Goal: Task Accomplishment & Management: Manage account settings

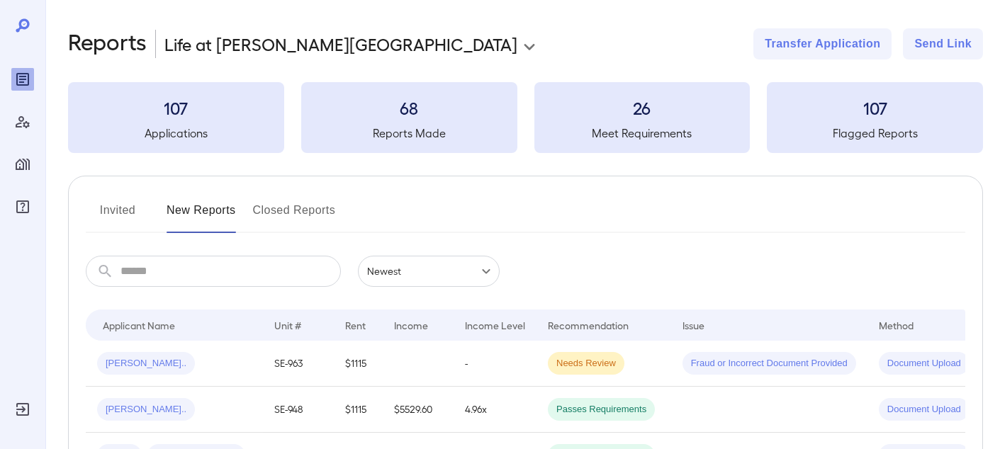
click at [26, 406] on icon "Log Out" at bounding box center [22, 409] width 17 height 17
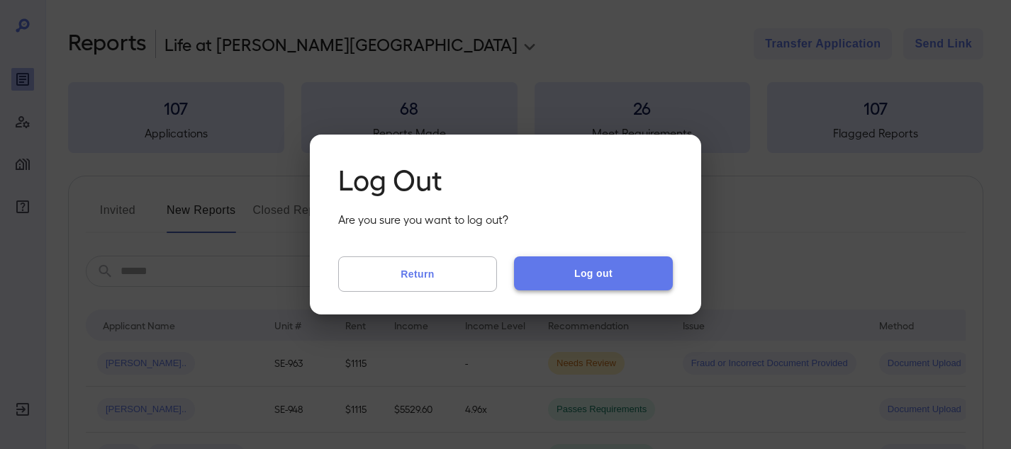
click at [616, 267] on button "Log out" at bounding box center [593, 274] width 159 height 34
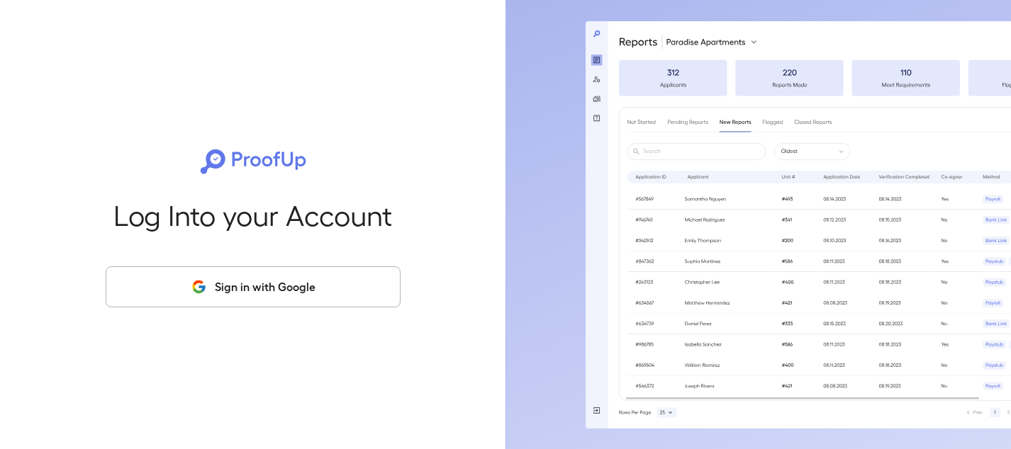
click at [315, 281] on button "Sign in with Google" at bounding box center [253, 286] width 295 height 41
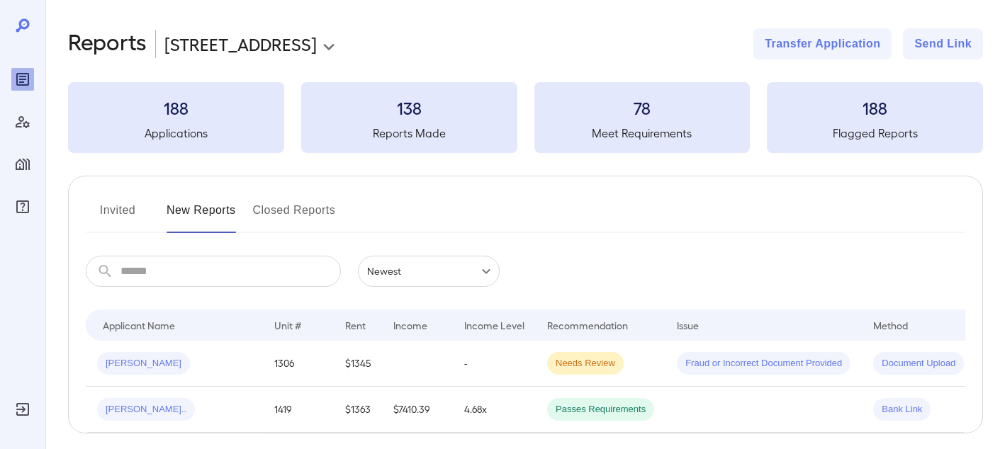
click at [219, 60] on div "**********" at bounding box center [525, 253] width 915 height 451
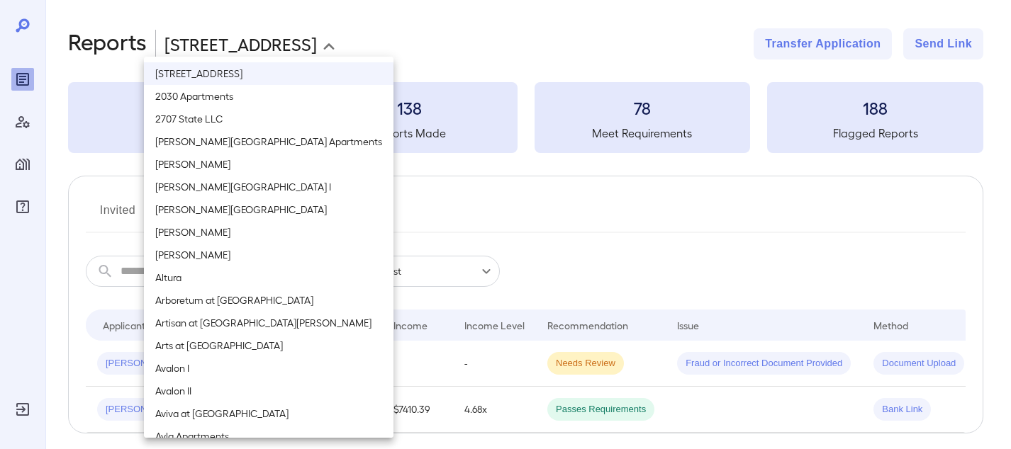
click at [222, 44] on body "**********" at bounding box center [505, 224] width 1011 height 449
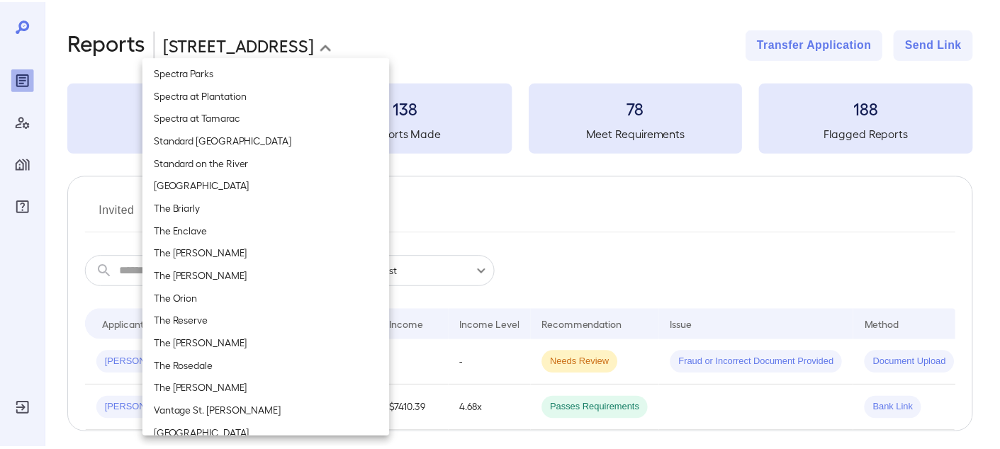
scroll to position [1739, 0]
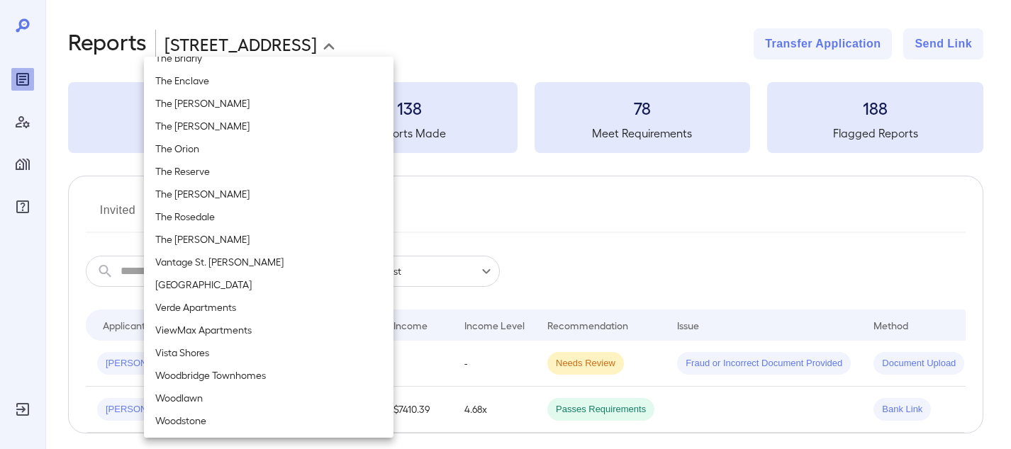
click at [247, 395] on li "Woodlawn" at bounding box center [268, 398] width 249 height 23
type input "**********"
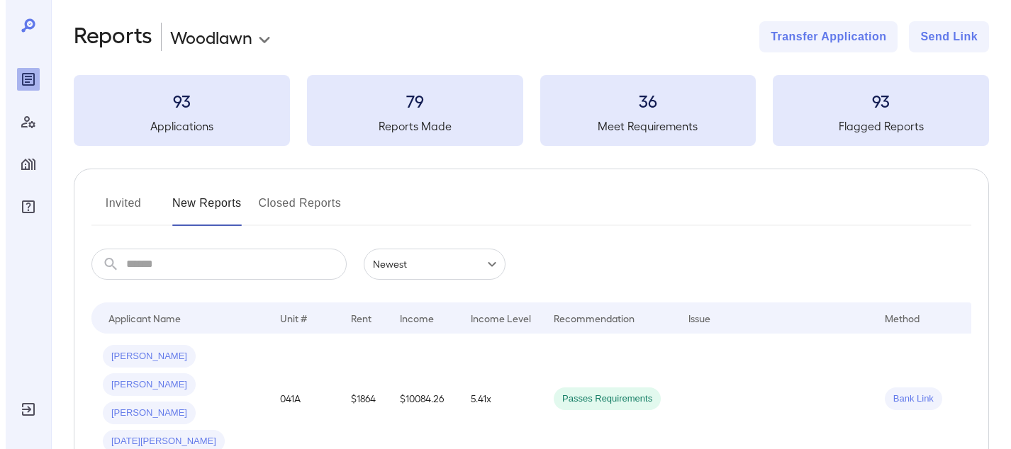
scroll to position [0, 0]
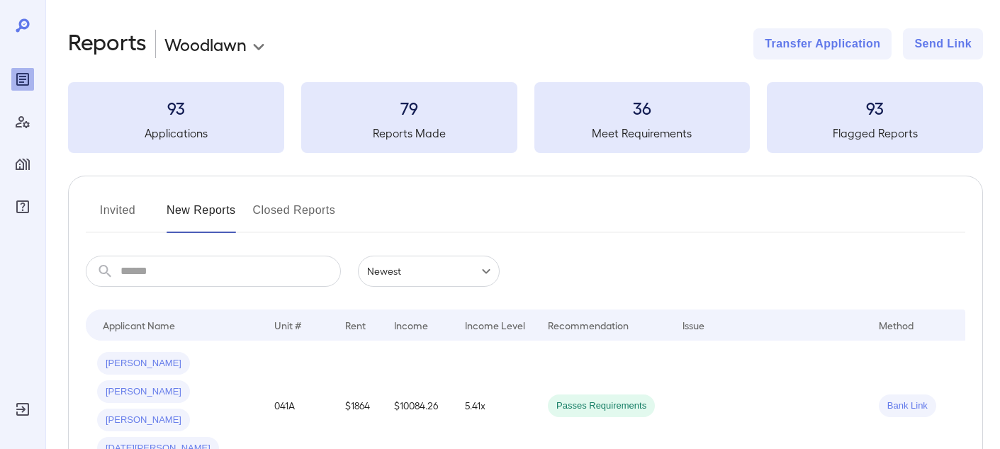
click at [131, 205] on button "Invited" at bounding box center [118, 216] width 64 height 34
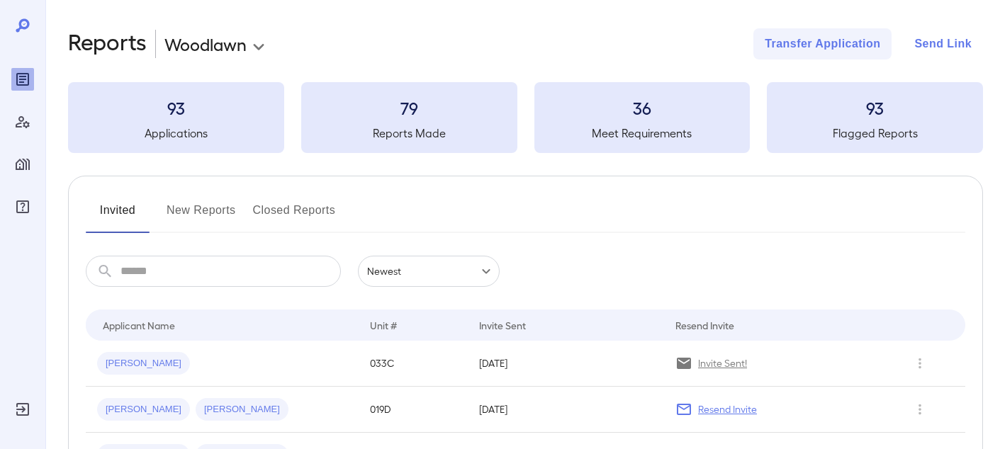
click at [937, 39] on button "Send Link" at bounding box center [943, 43] width 80 height 31
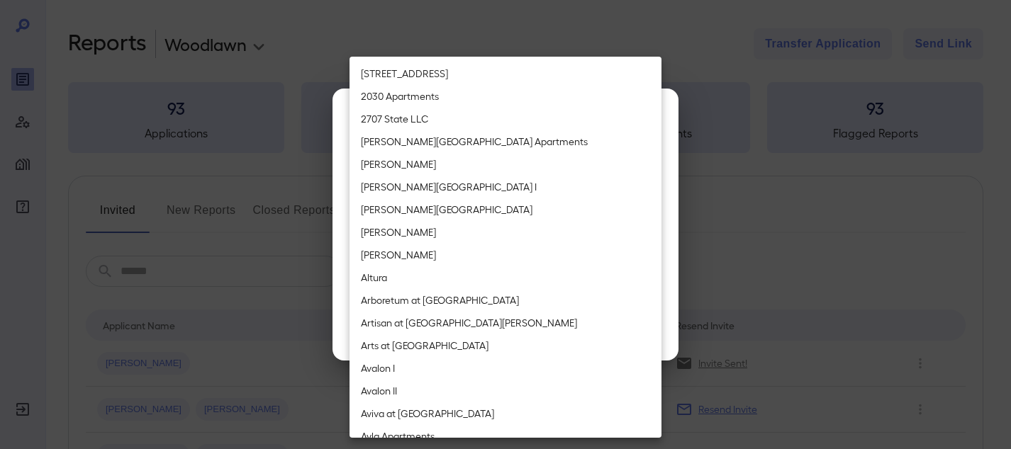
click at [400, 203] on body "**********" at bounding box center [505, 224] width 1011 height 449
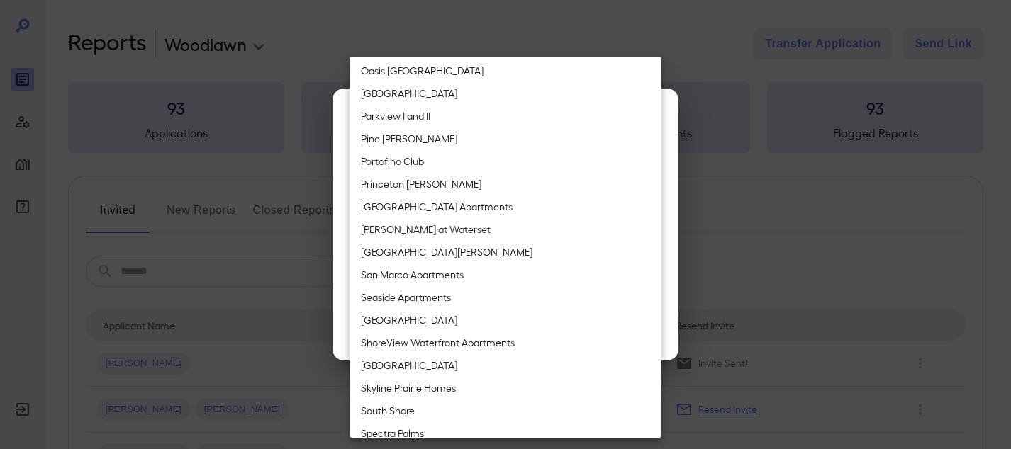
scroll to position [1739, 0]
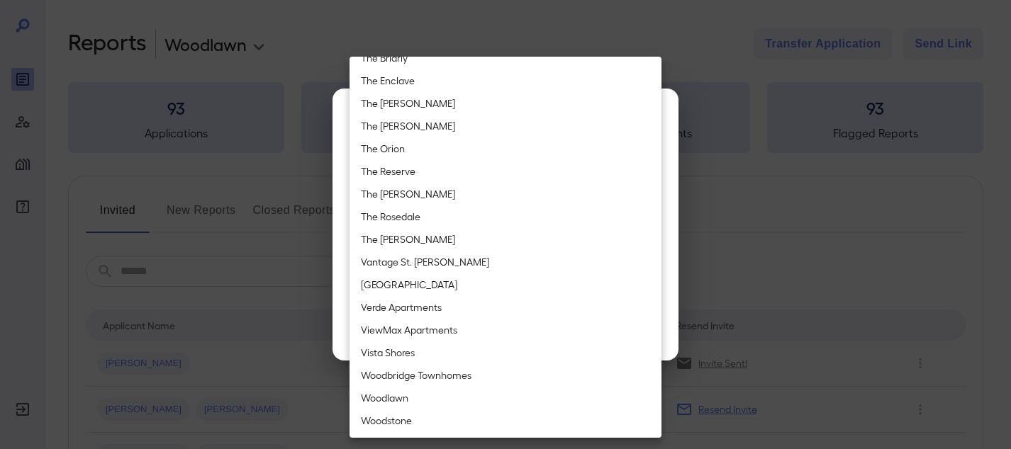
click at [435, 395] on li "Woodlawn" at bounding box center [505, 398] width 312 height 23
type input "**********"
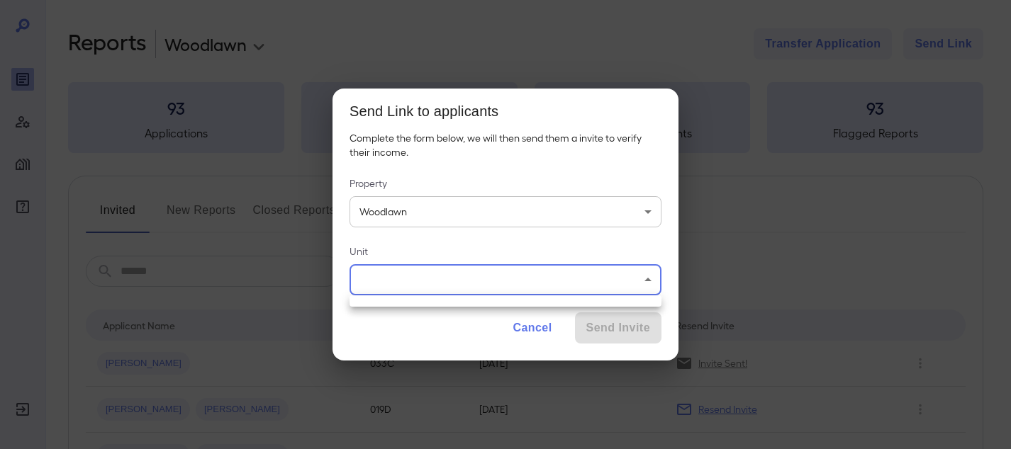
click at [426, 282] on body "**********" at bounding box center [505, 224] width 1011 height 449
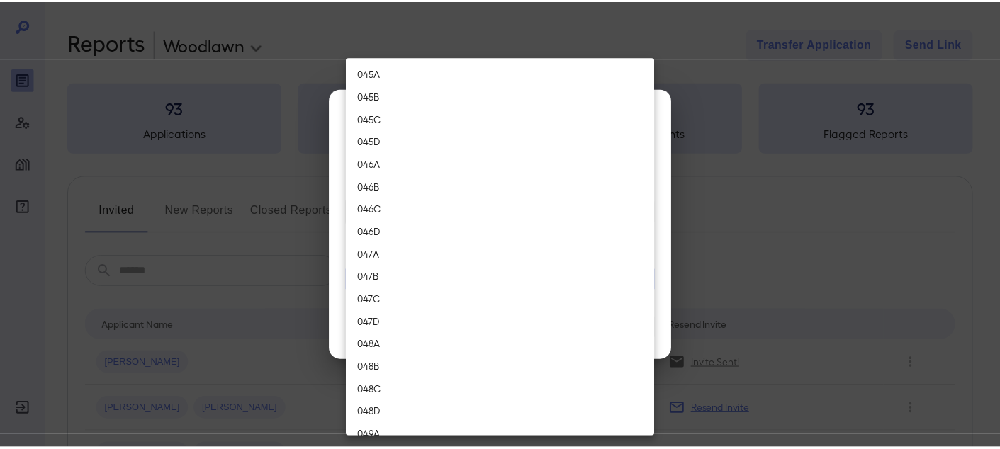
scroll to position [3331, 0]
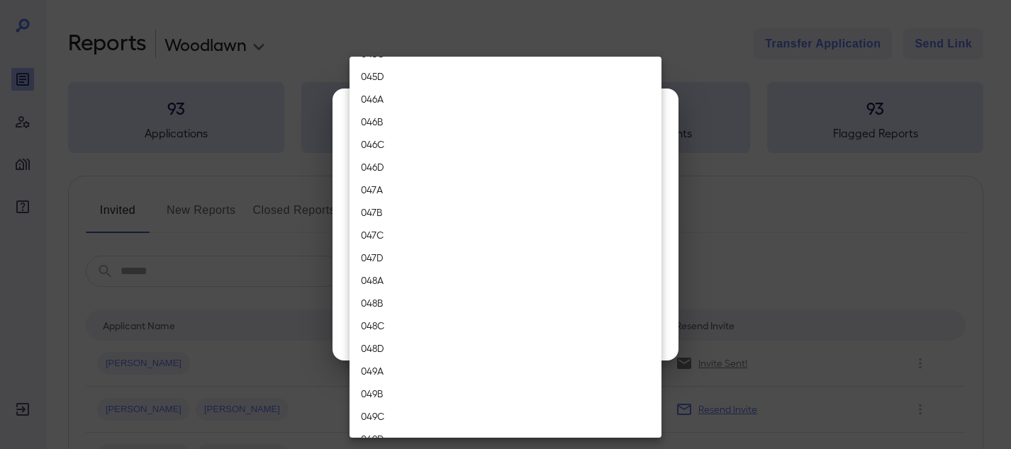
click at [446, 159] on li "046D" at bounding box center [505, 167] width 312 height 23
type input "****"
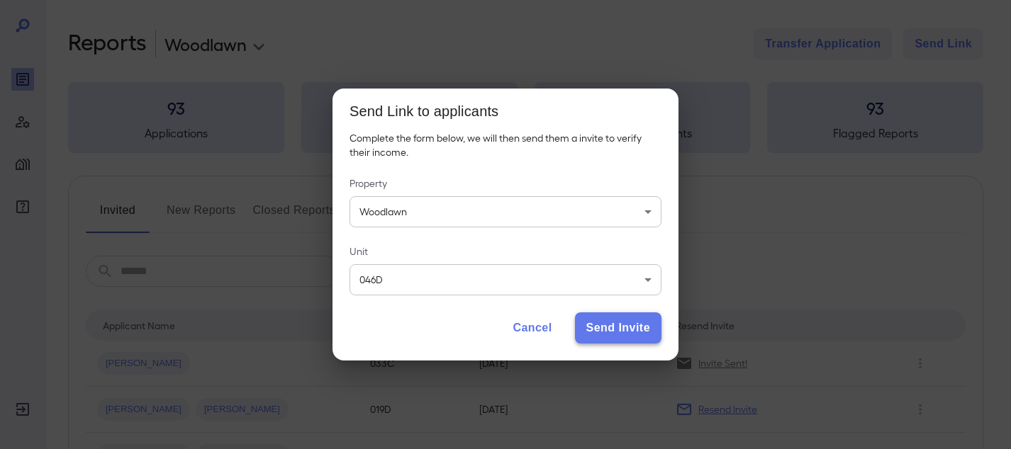
click at [610, 318] on button "Send Invite" at bounding box center [618, 328] width 86 height 31
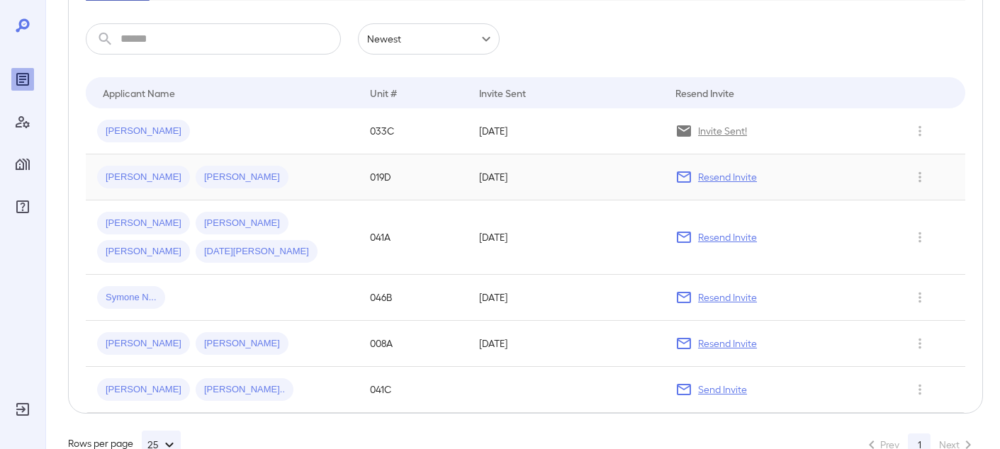
scroll to position [271, 0]
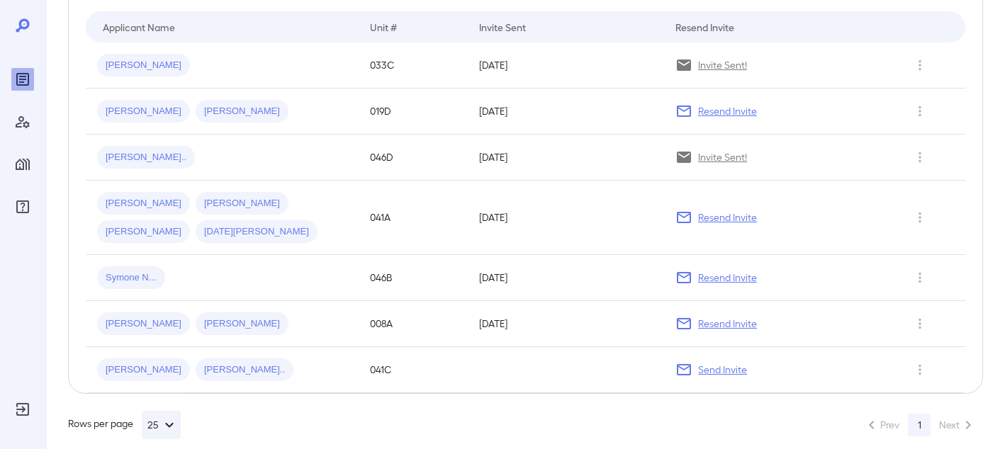
scroll to position [227, 0]
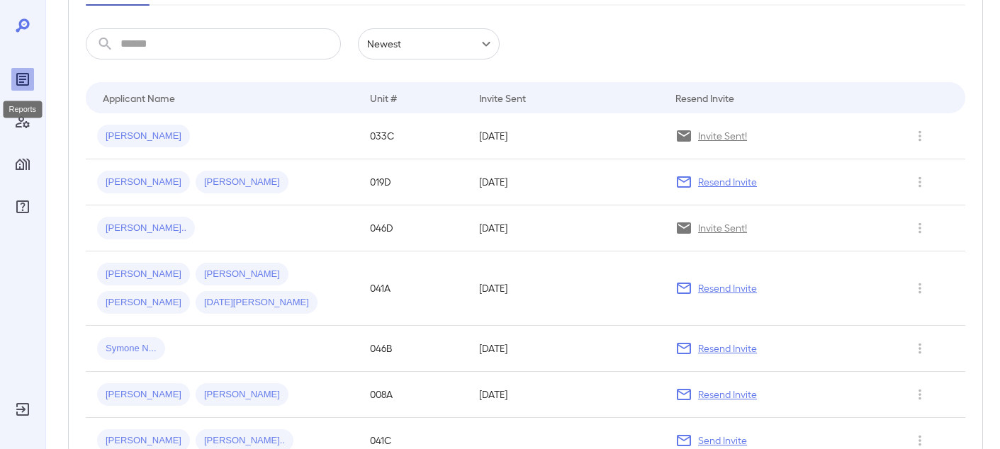
click at [37, 84] on div at bounding box center [22, 224] width 45 height 449
click at [21, 81] on icon "Reports" at bounding box center [22, 79] width 17 height 17
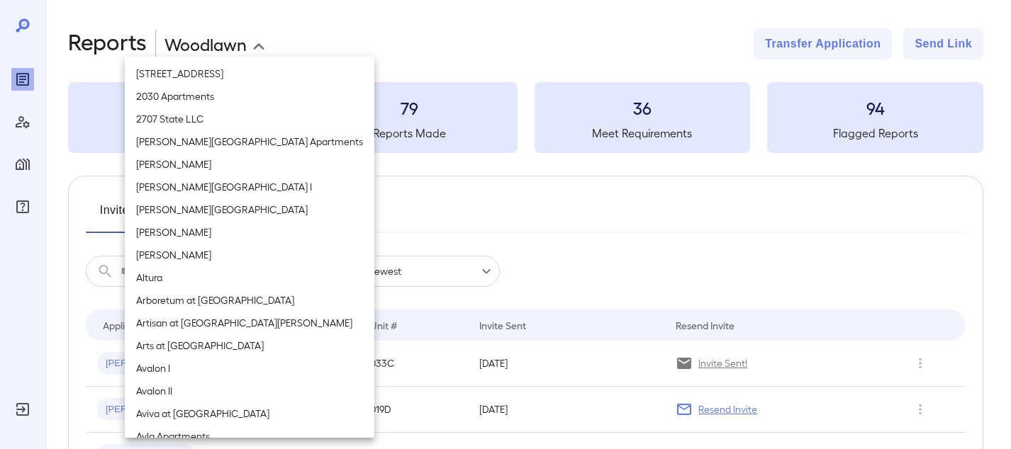
click at [194, 36] on body "**********" at bounding box center [505, 224] width 1011 height 449
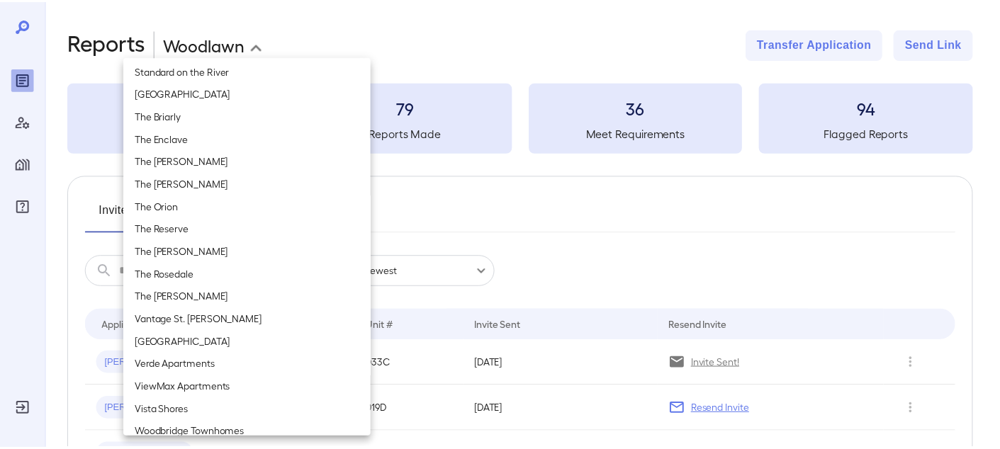
scroll to position [1597, 0]
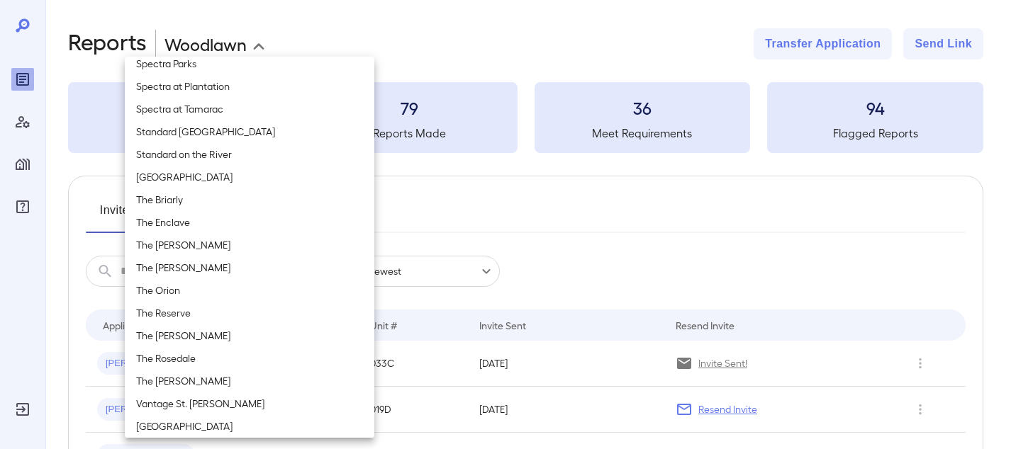
click at [203, 293] on li "The Orion" at bounding box center [249, 290] width 249 height 23
type input "**********"
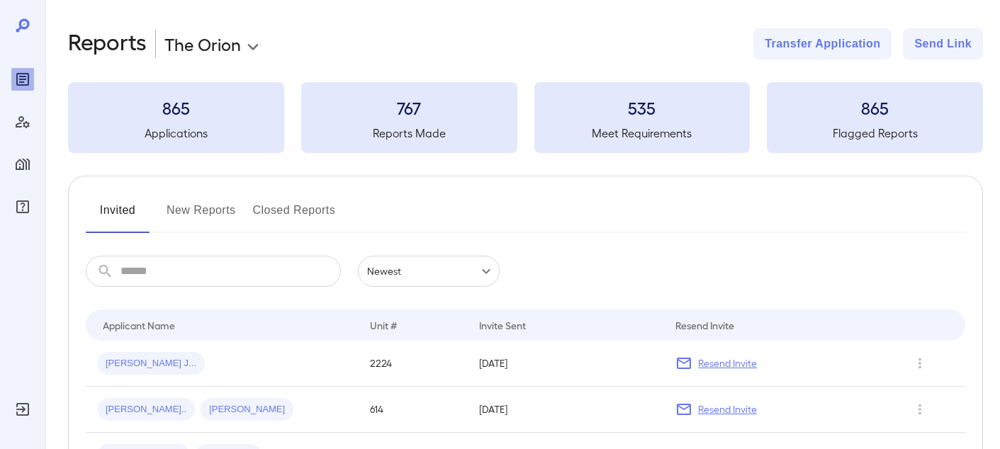
click at [207, 219] on button "New Reports" at bounding box center [201, 216] width 69 height 34
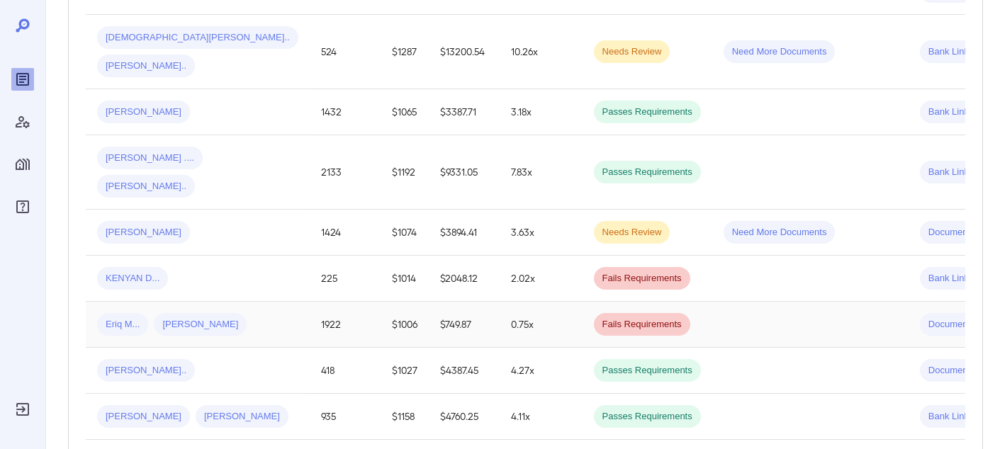
scroll to position [496, 0]
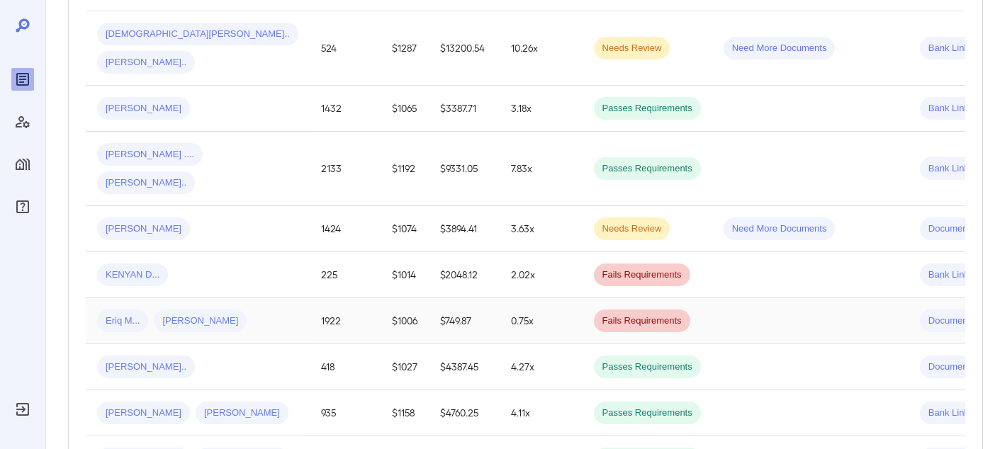
click at [253, 298] on td "Eriq M... Kelsey A..." at bounding box center [198, 321] width 224 height 46
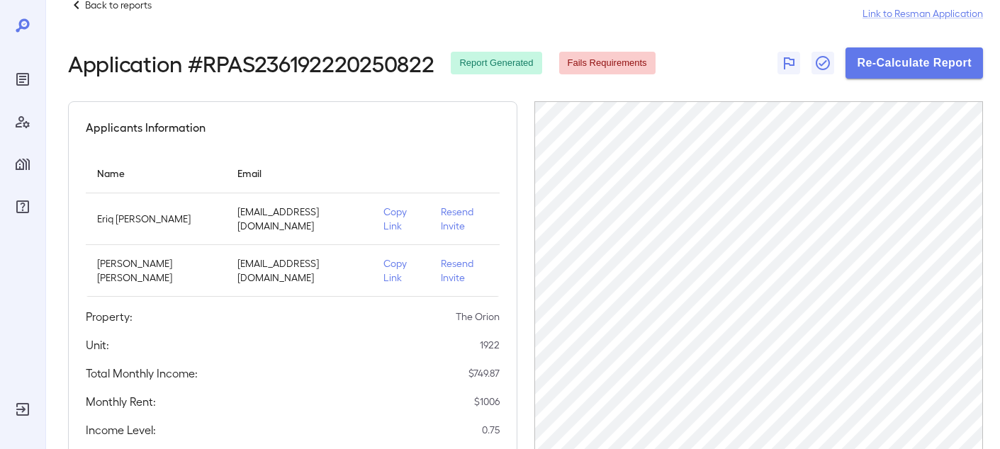
scroll to position [71, 0]
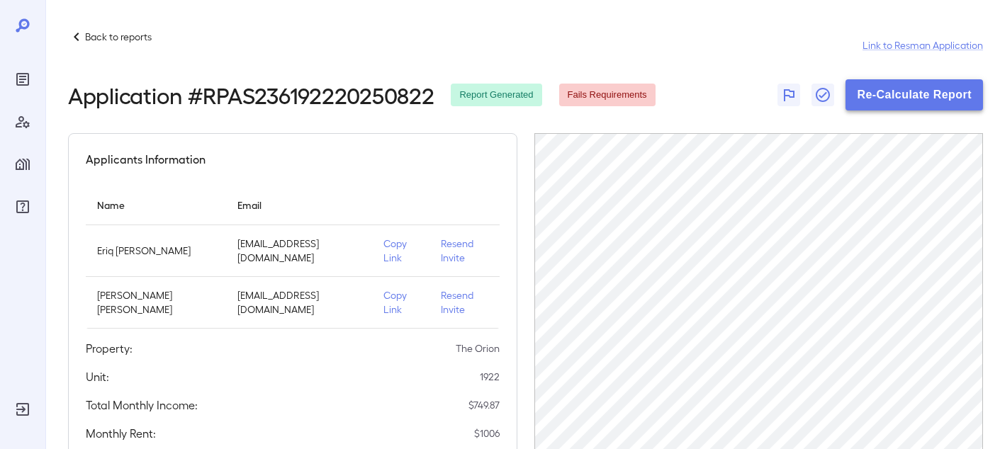
click at [893, 101] on button "Re-Calculate Report" at bounding box center [913, 94] width 137 height 31
click at [82, 45] on div "Back to reports Link to Resman Application" at bounding box center [525, 45] width 915 height 34
click at [80, 38] on icon at bounding box center [76, 36] width 17 height 17
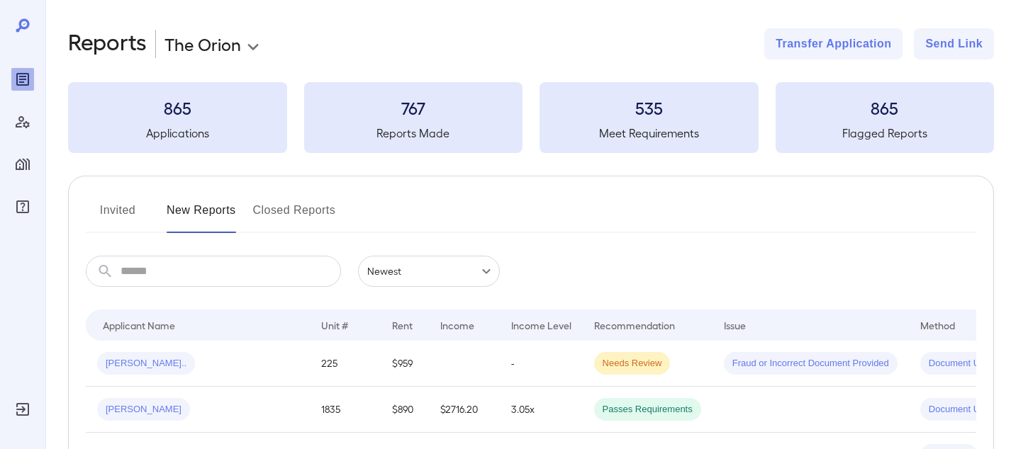
click at [227, 55] on body "**********" at bounding box center [505, 224] width 1011 height 449
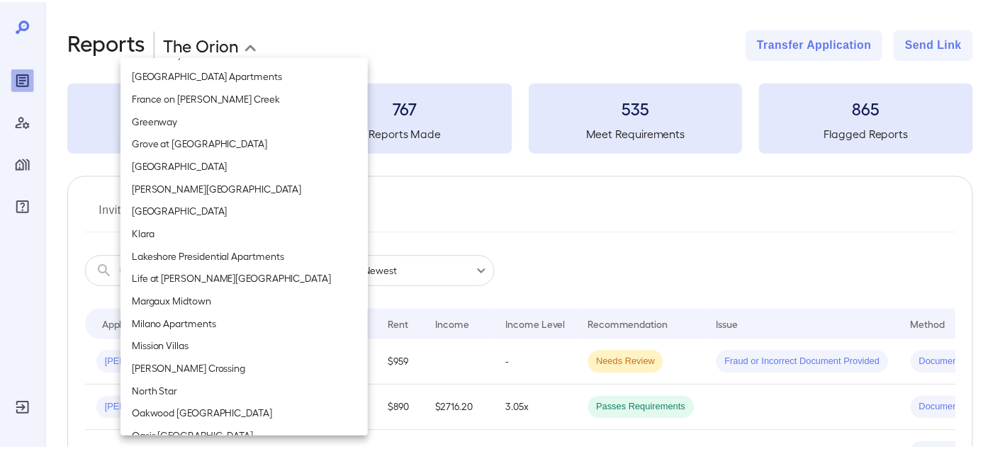
scroll to position [790, 0]
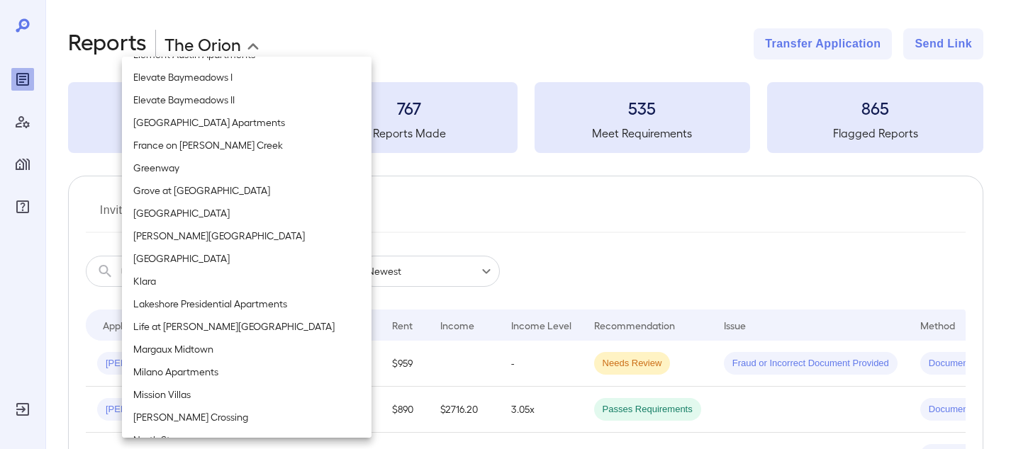
click at [202, 332] on li "Life at [PERSON_NAME][GEOGRAPHIC_DATA]" at bounding box center [246, 326] width 249 height 23
type input "**********"
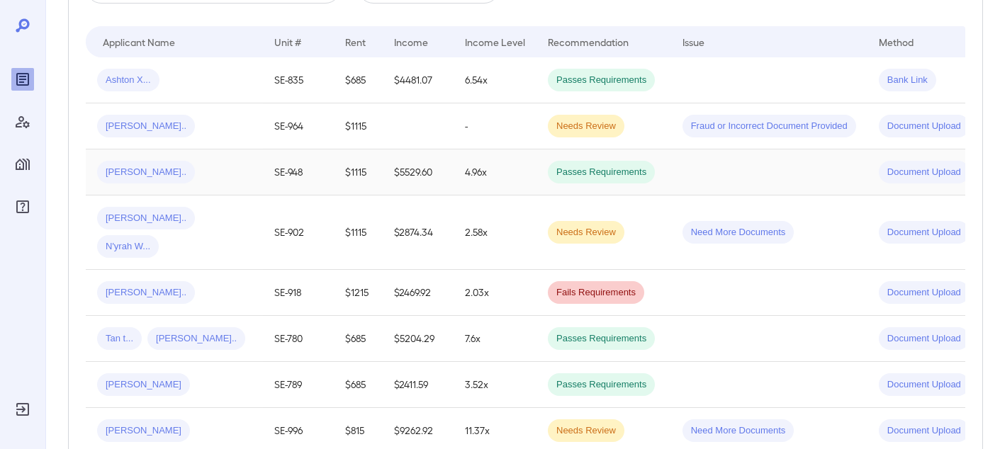
scroll to position [354, 0]
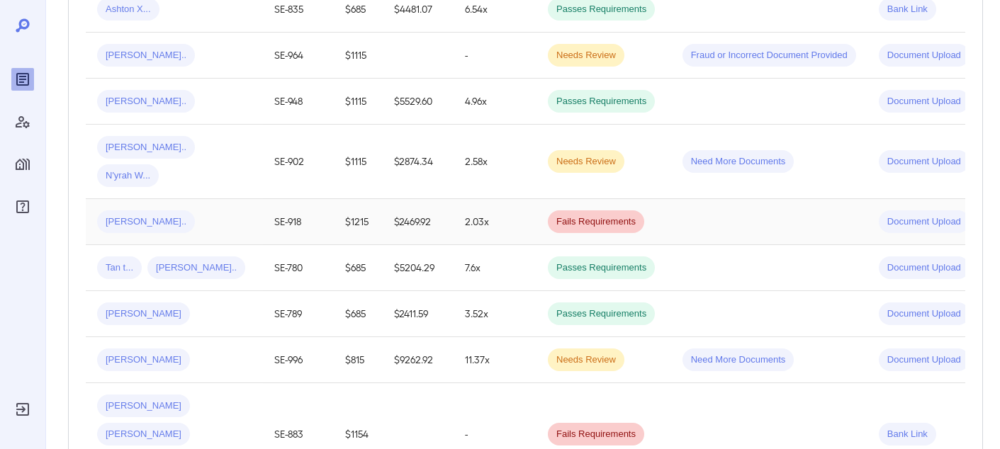
click at [202, 210] on div "Kierra S..." at bounding box center [174, 221] width 155 height 23
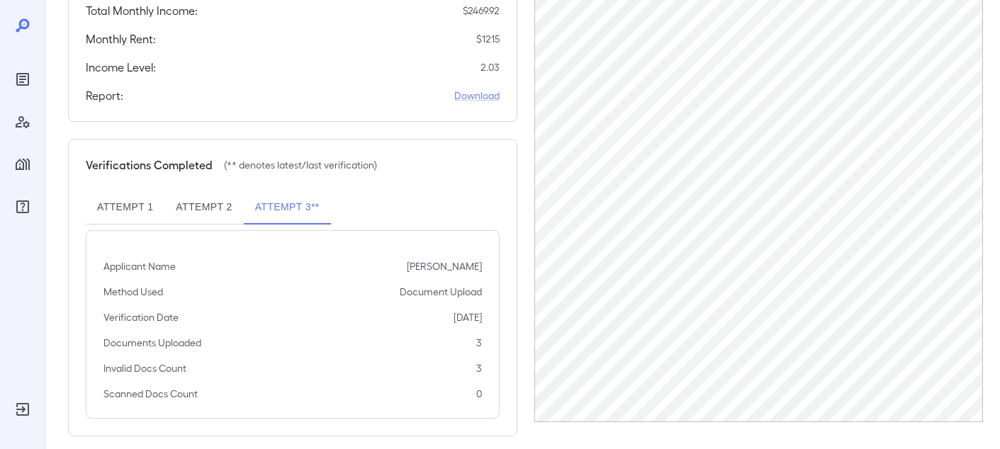
scroll to position [344, 0]
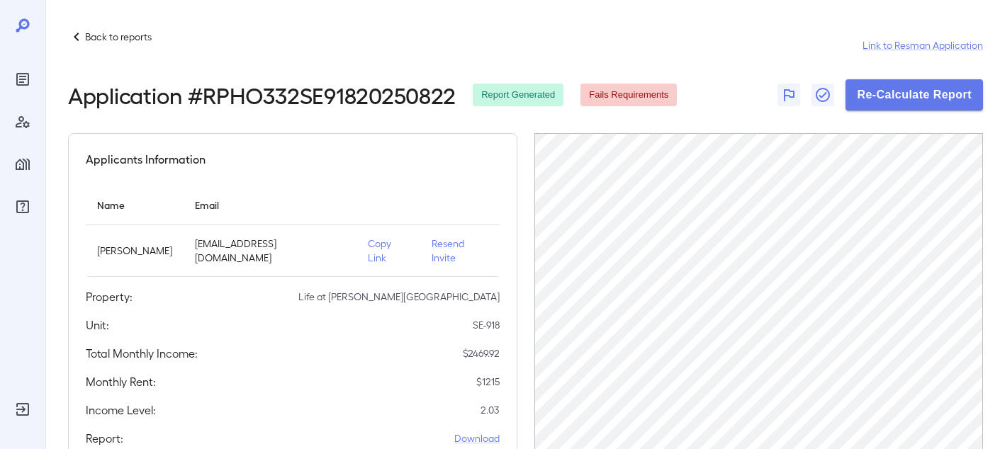
scroll to position [343, 0]
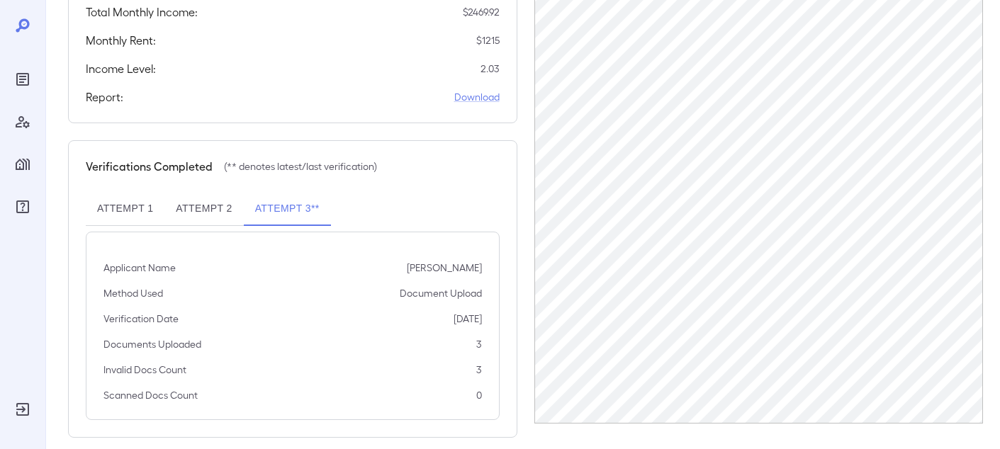
scroll to position [344, 0]
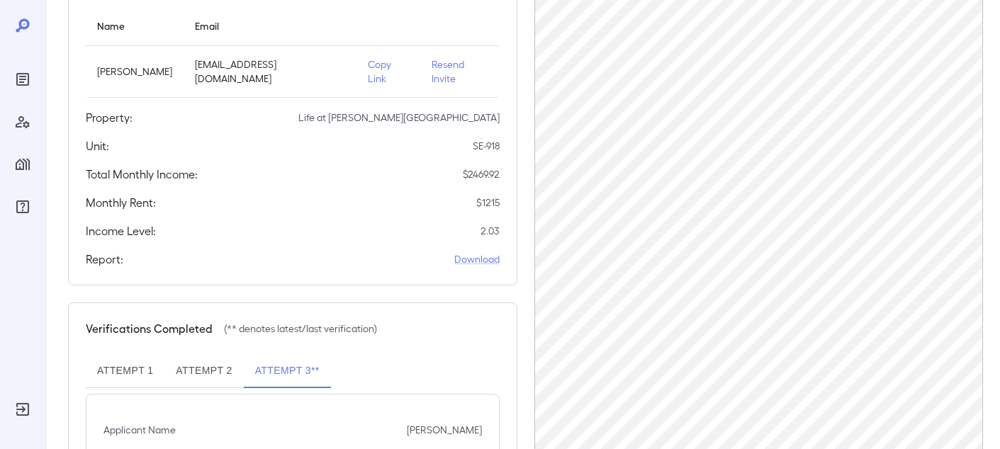
scroll to position [344, 0]
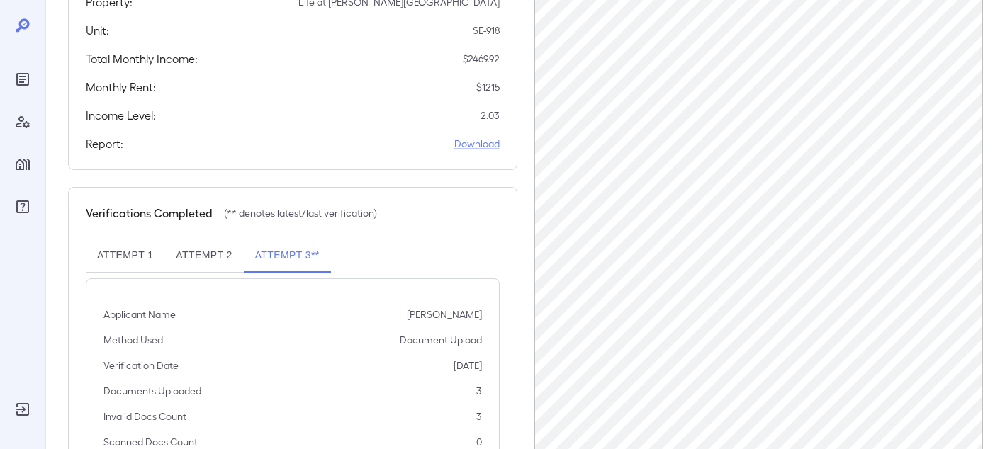
scroll to position [344, 0]
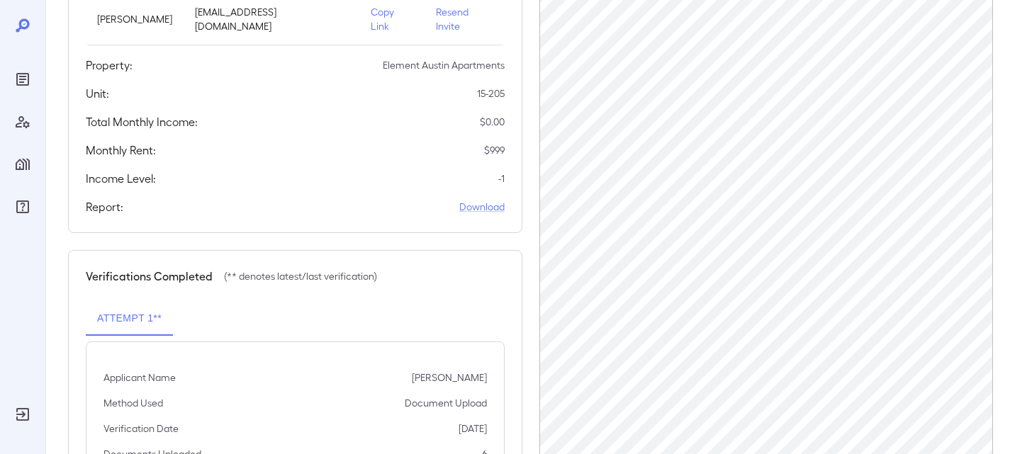
scroll to position [142, 0]
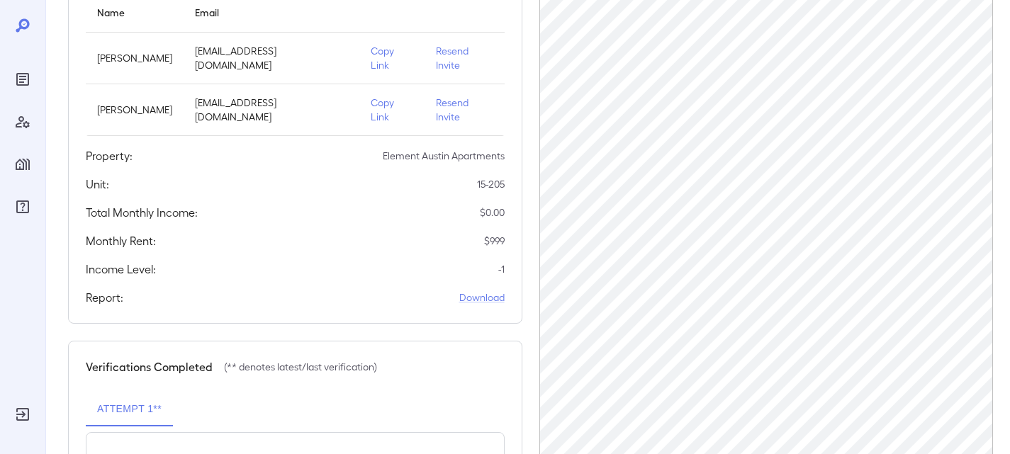
scroll to position [213, 0]
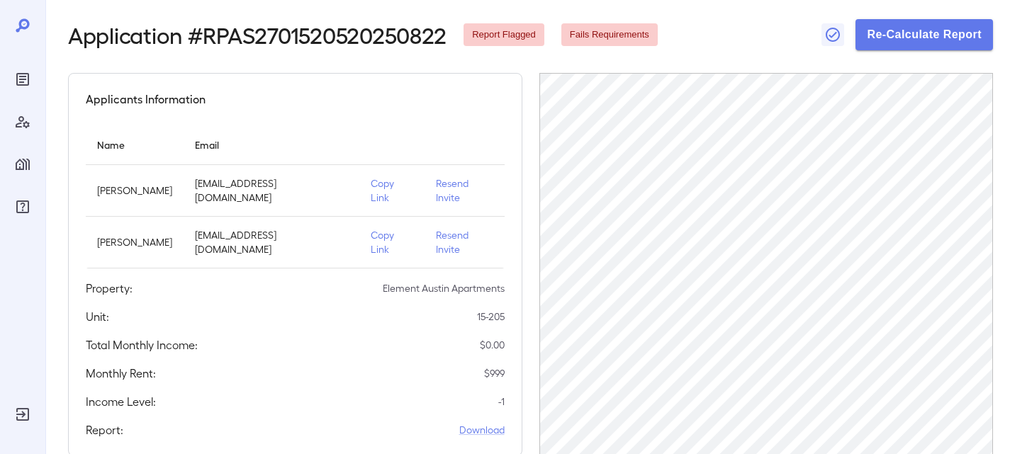
scroll to position [142, 0]
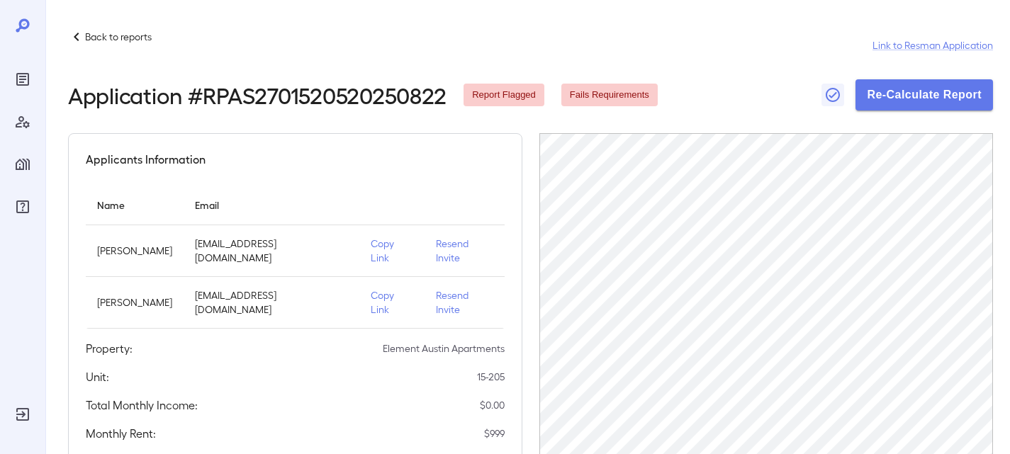
scroll to position [142, 0]
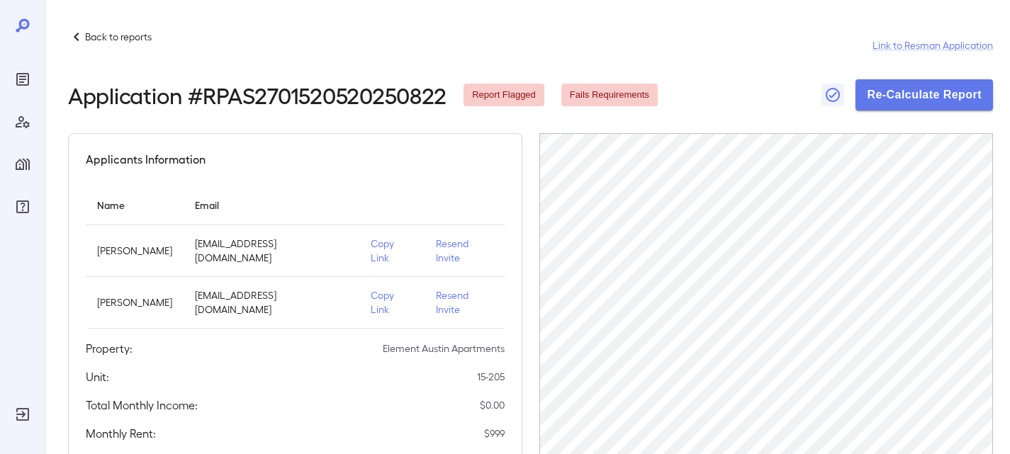
scroll to position [142, 0]
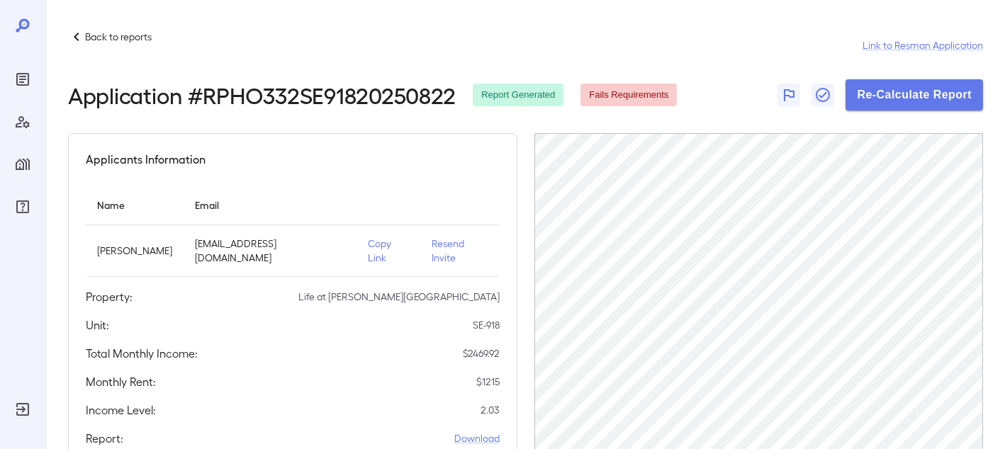
click at [102, 33] on p "Back to reports" at bounding box center [118, 37] width 67 height 14
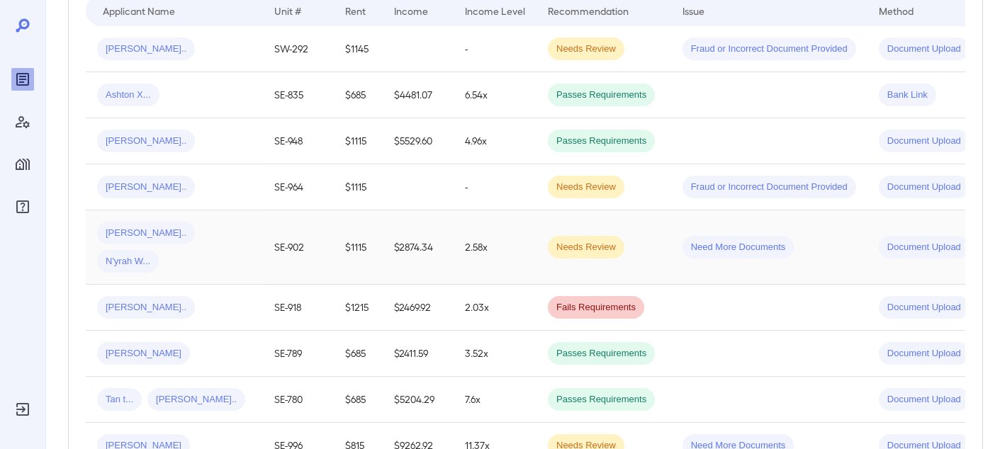
scroll to position [354, 0]
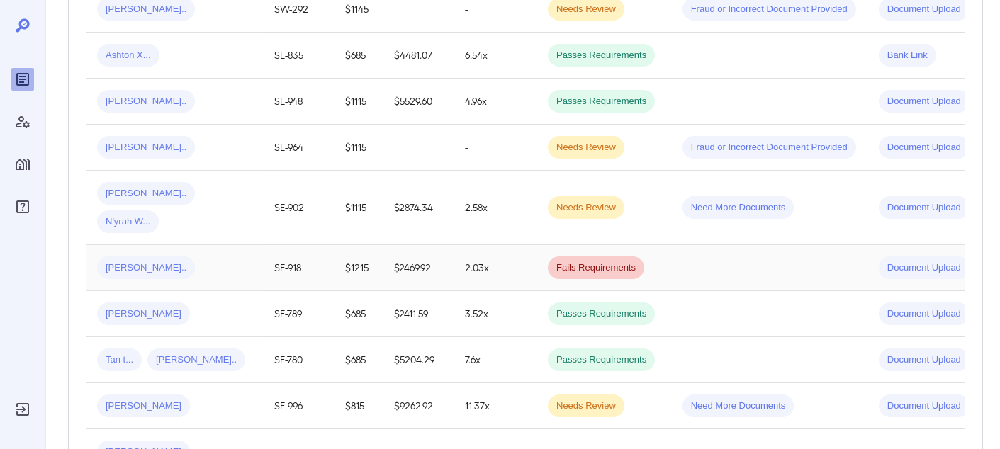
click at [191, 257] on div "Kierra S..." at bounding box center [174, 268] width 155 height 23
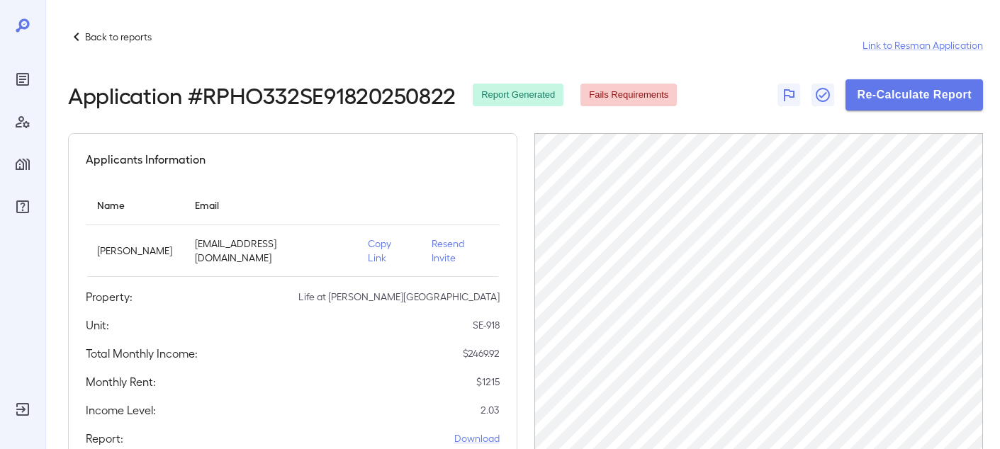
scroll to position [344, 0]
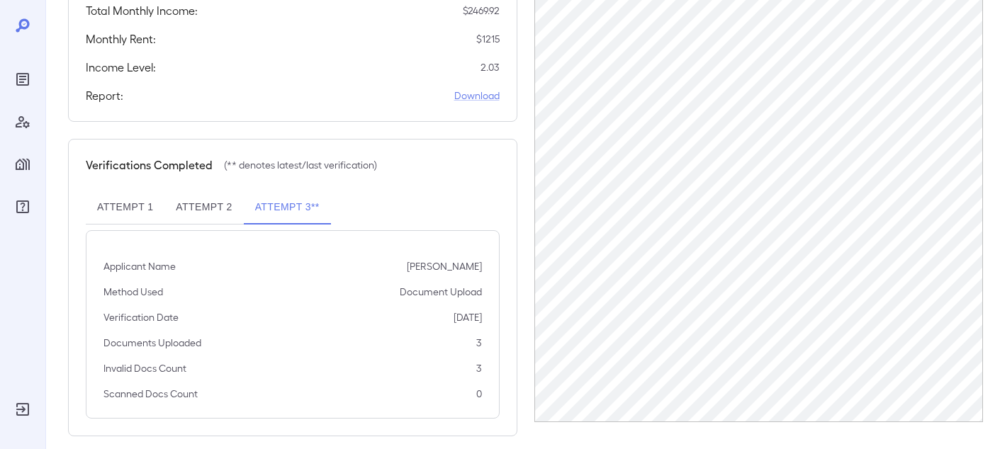
scroll to position [344, 0]
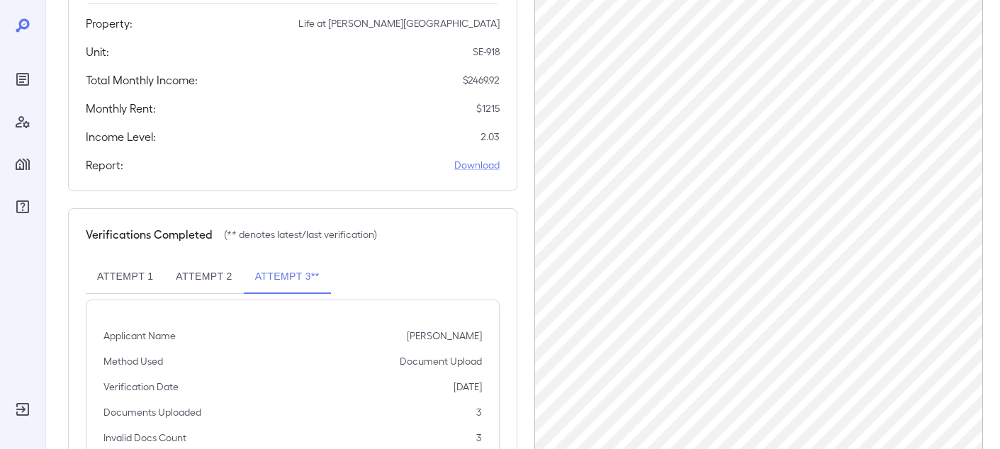
scroll to position [272, 0]
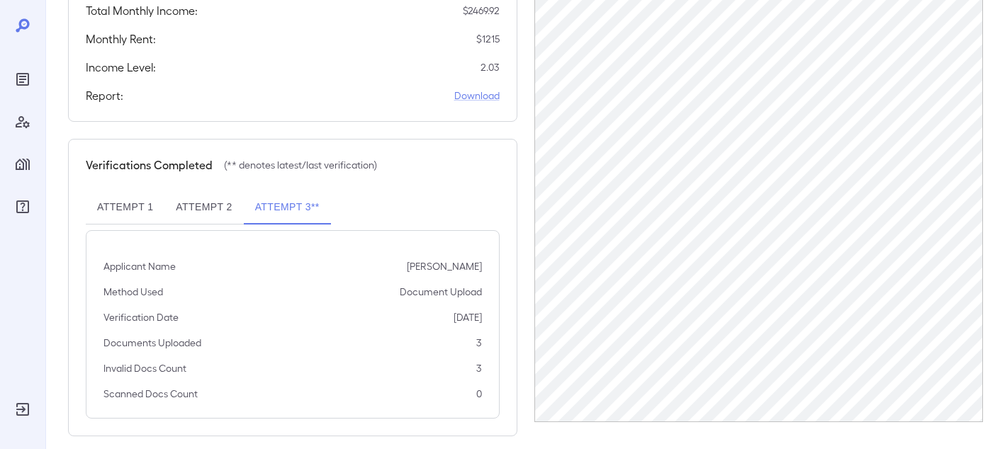
scroll to position [344, 0]
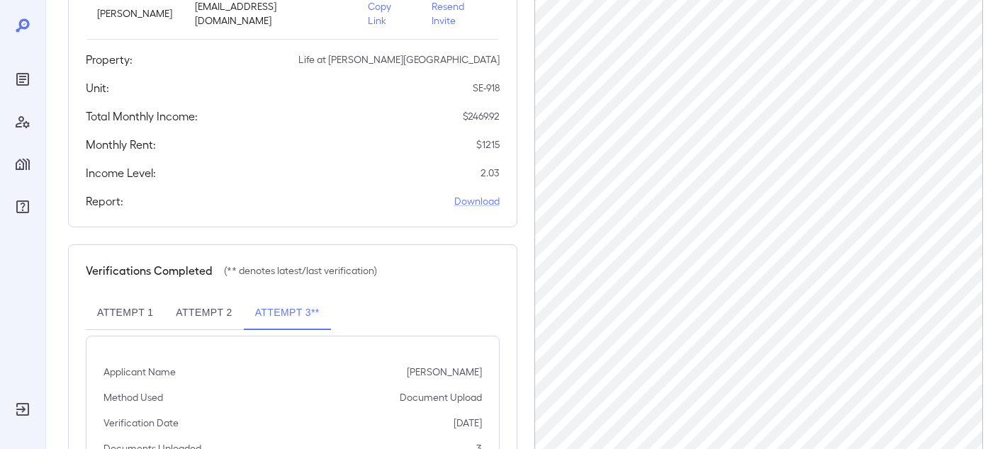
scroll to position [344, 0]
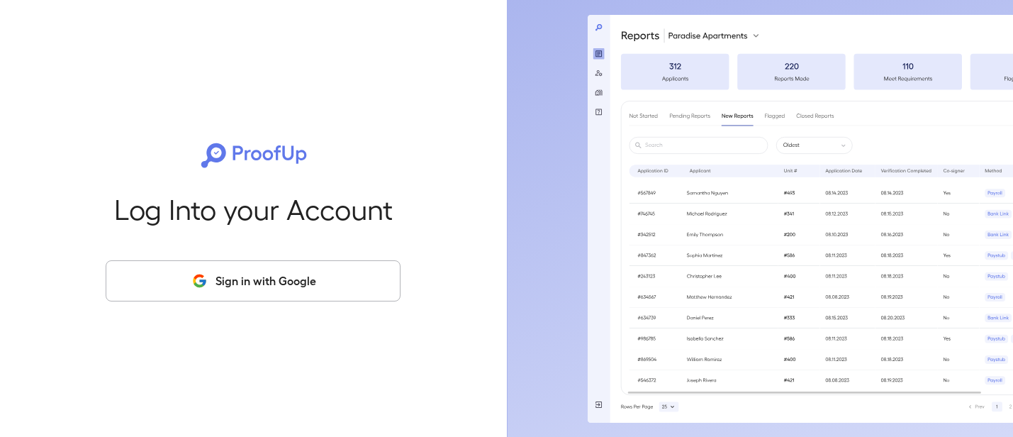
click at [361, 276] on button "Sign in with Google" at bounding box center [253, 280] width 295 height 41
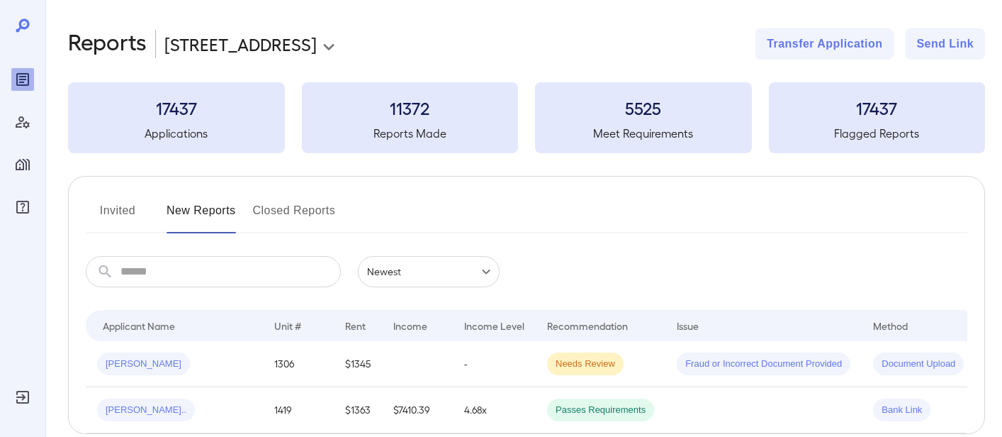
click at [197, 43] on body "**********" at bounding box center [501, 218] width 1002 height 437
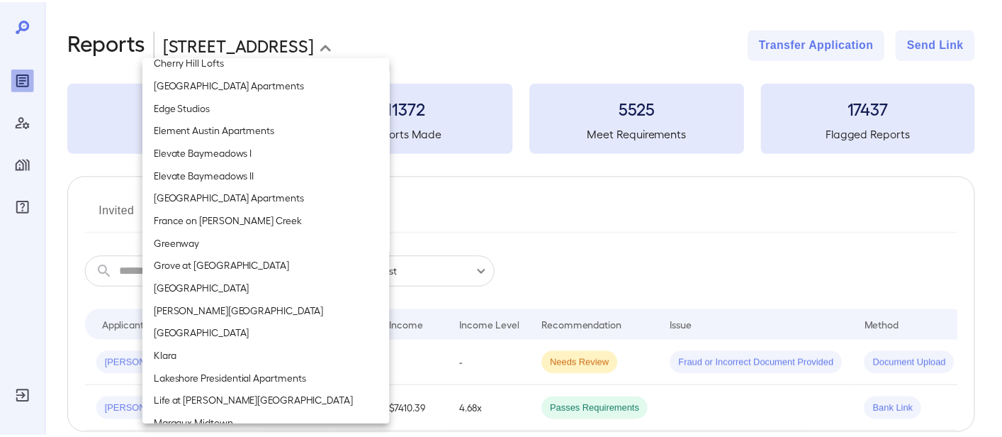
scroll to position [850, 0]
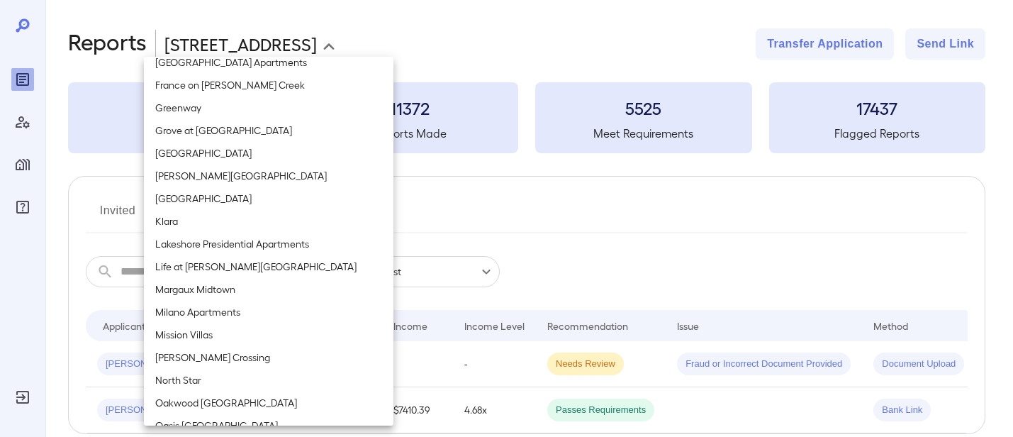
click at [249, 275] on li "Life at [PERSON_NAME][GEOGRAPHIC_DATA]" at bounding box center [268, 266] width 249 height 23
type input "**********"
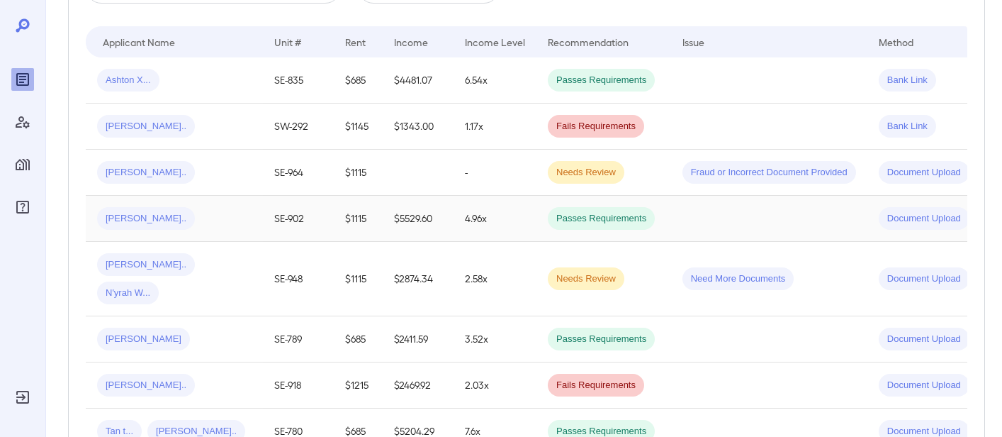
scroll to position [354, 0]
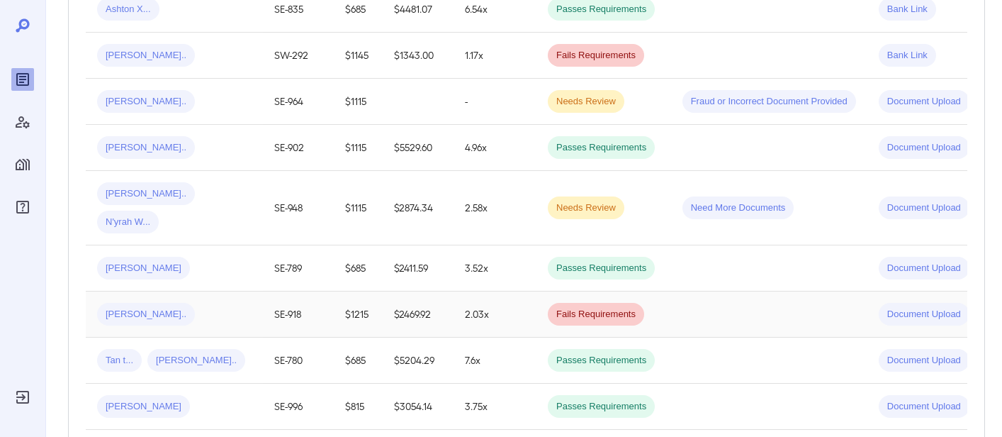
click at [201, 300] on td "Kierra S..." at bounding box center [174, 314] width 177 height 46
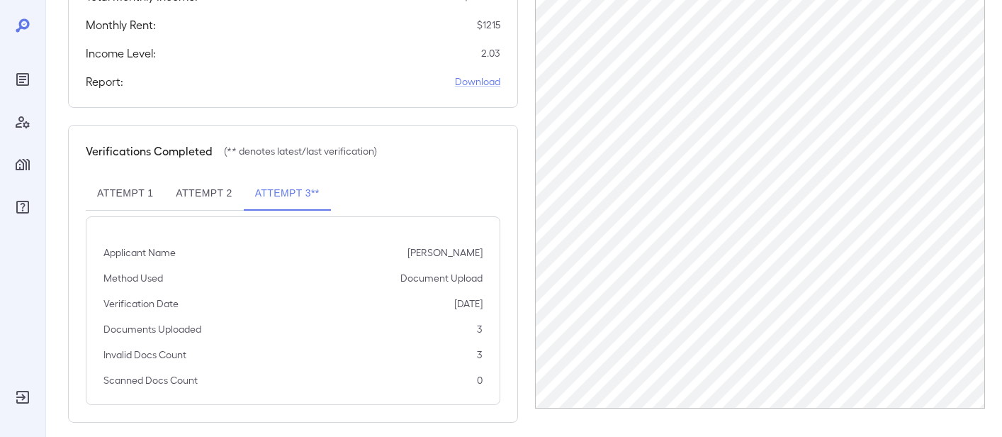
scroll to position [145, 0]
